Goal: Complete application form: Complete application form

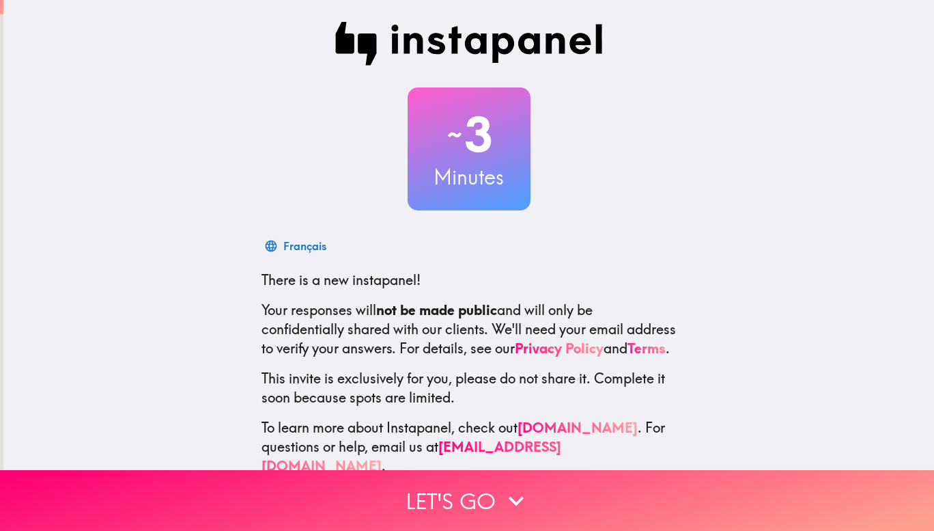
scroll to position [38, 0]
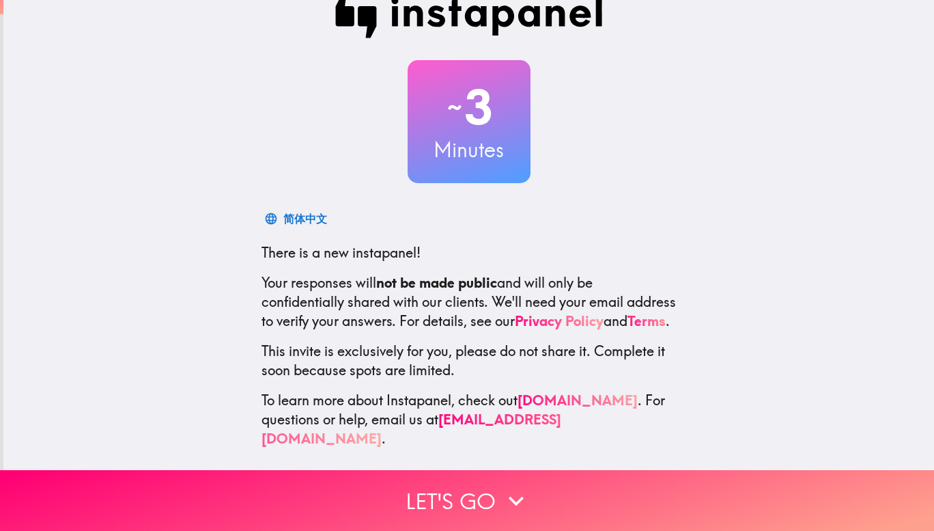
click at [484, 470] on button "Let's go" at bounding box center [467, 500] width 934 height 61
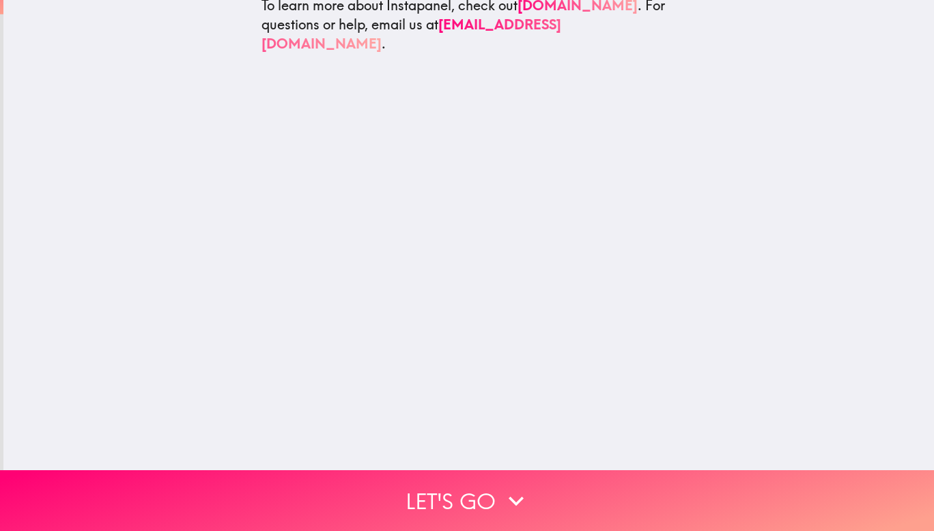
scroll to position [0, 0]
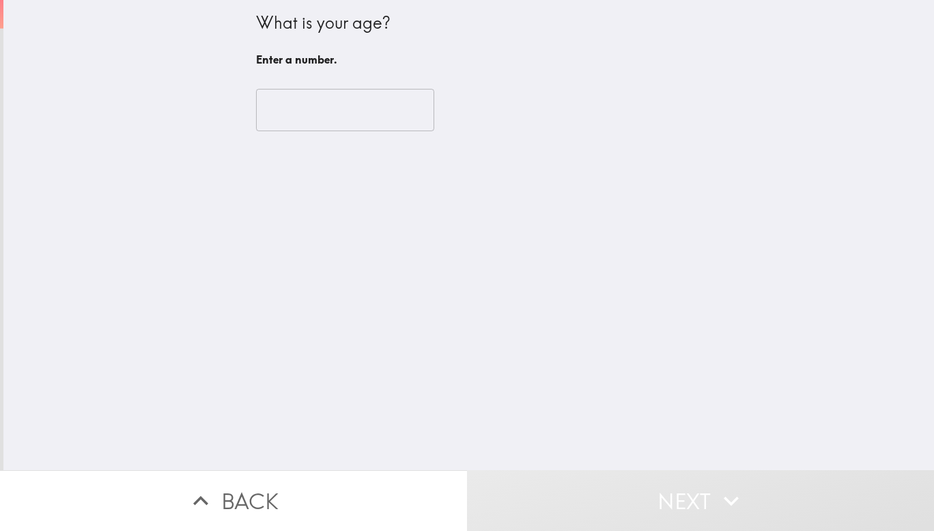
click at [320, 105] on input "number" at bounding box center [345, 110] width 178 height 42
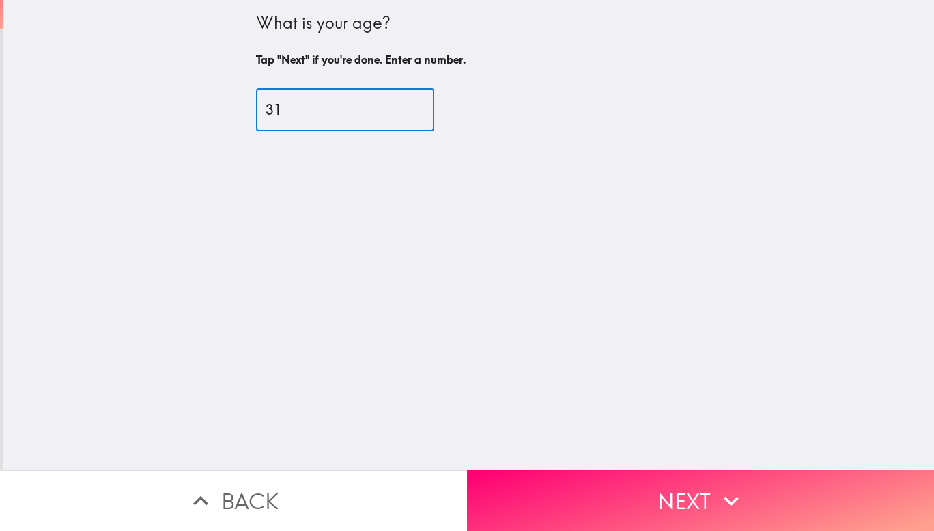
type input "31"
click at [577, 471] on button "Next" at bounding box center [700, 500] width 467 height 61
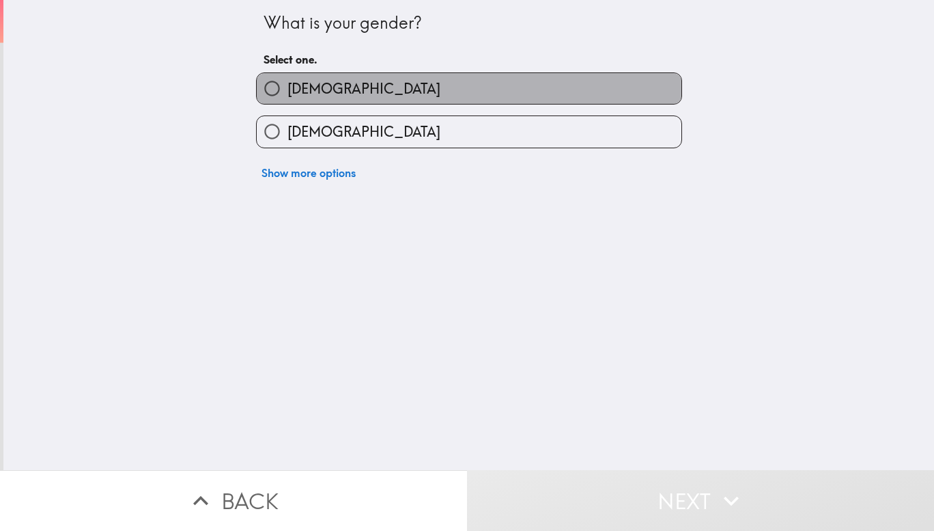
click at [358, 80] on label "[DEMOGRAPHIC_DATA]" at bounding box center [469, 88] width 425 height 31
click at [288, 80] on input "[DEMOGRAPHIC_DATA]" at bounding box center [272, 88] width 31 height 31
radio input "true"
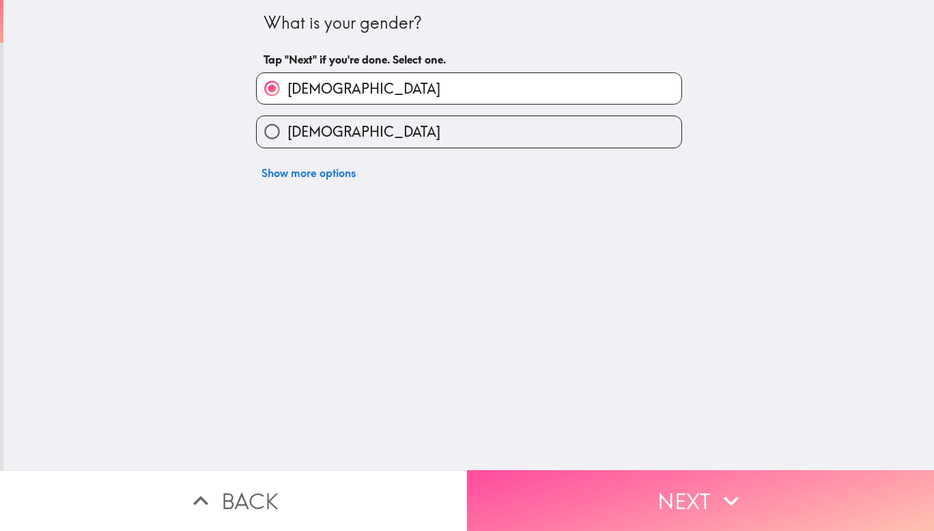
click at [570, 493] on button "Next" at bounding box center [700, 500] width 467 height 61
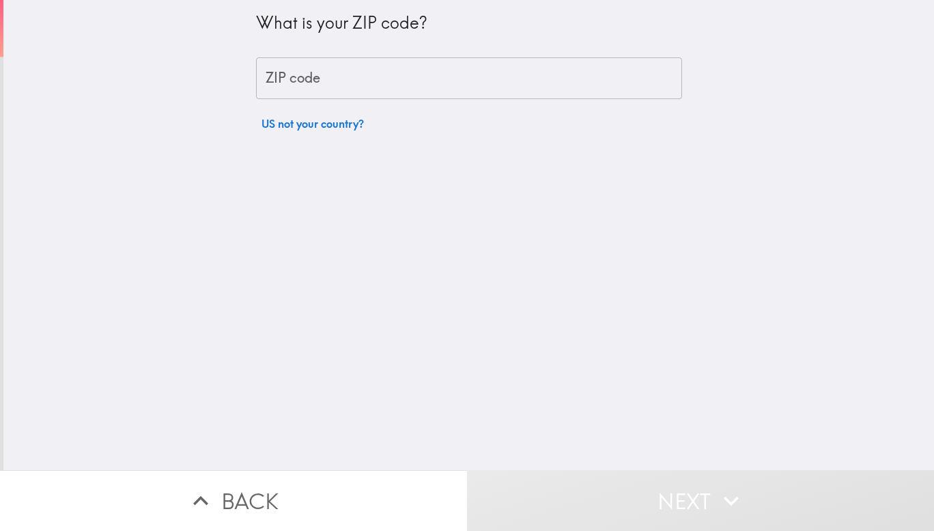
click at [382, 92] on input "ZIP code" at bounding box center [469, 78] width 426 height 42
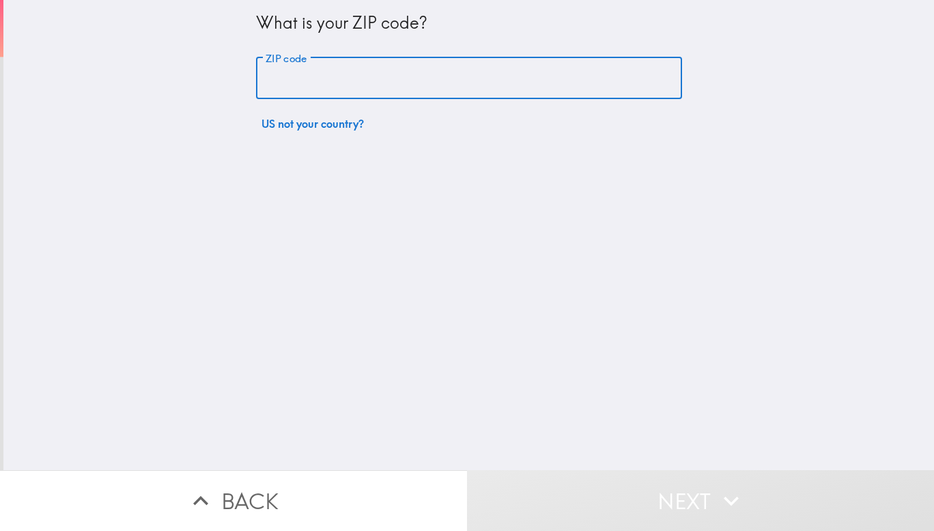
type input "33971"
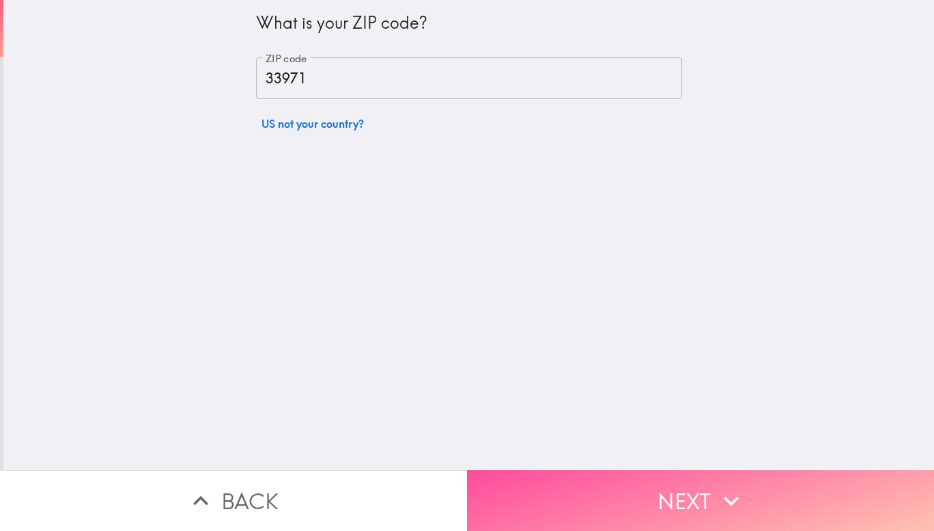
click at [529, 474] on button "Next" at bounding box center [700, 500] width 467 height 61
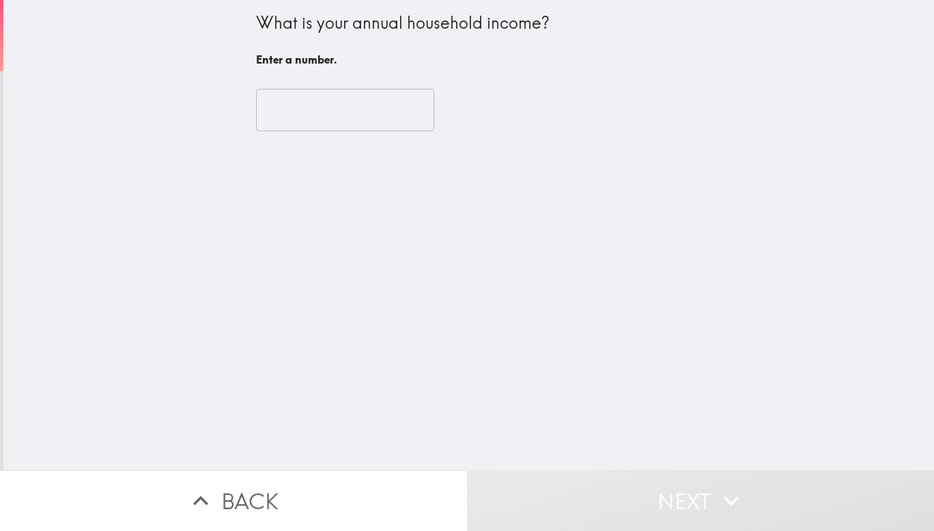
click at [335, 84] on div "​" at bounding box center [469, 109] width 426 height 75
click at [335, 97] on input "number" at bounding box center [345, 110] width 178 height 42
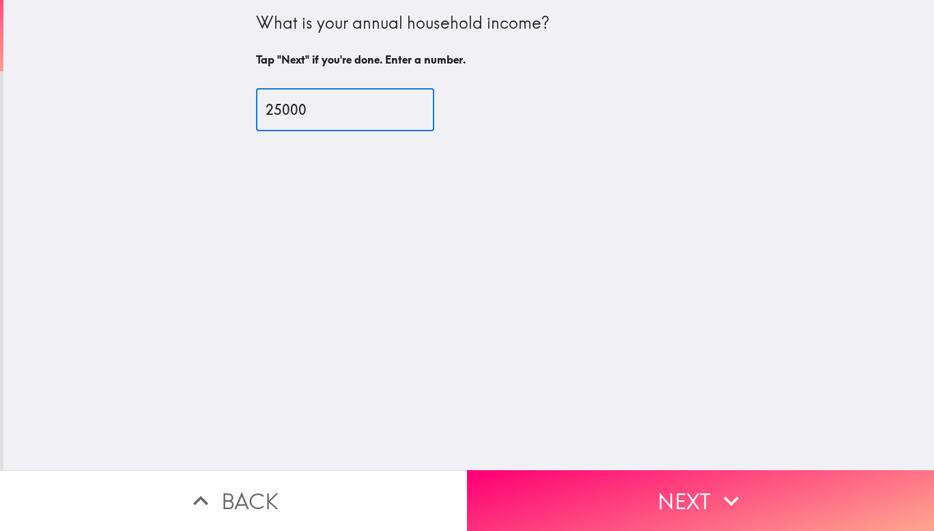
type input "25000"
click at [634, 489] on button "Next" at bounding box center [700, 500] width 467 height 61
